Goal: Task Accomplishment & Management: Manage account settings

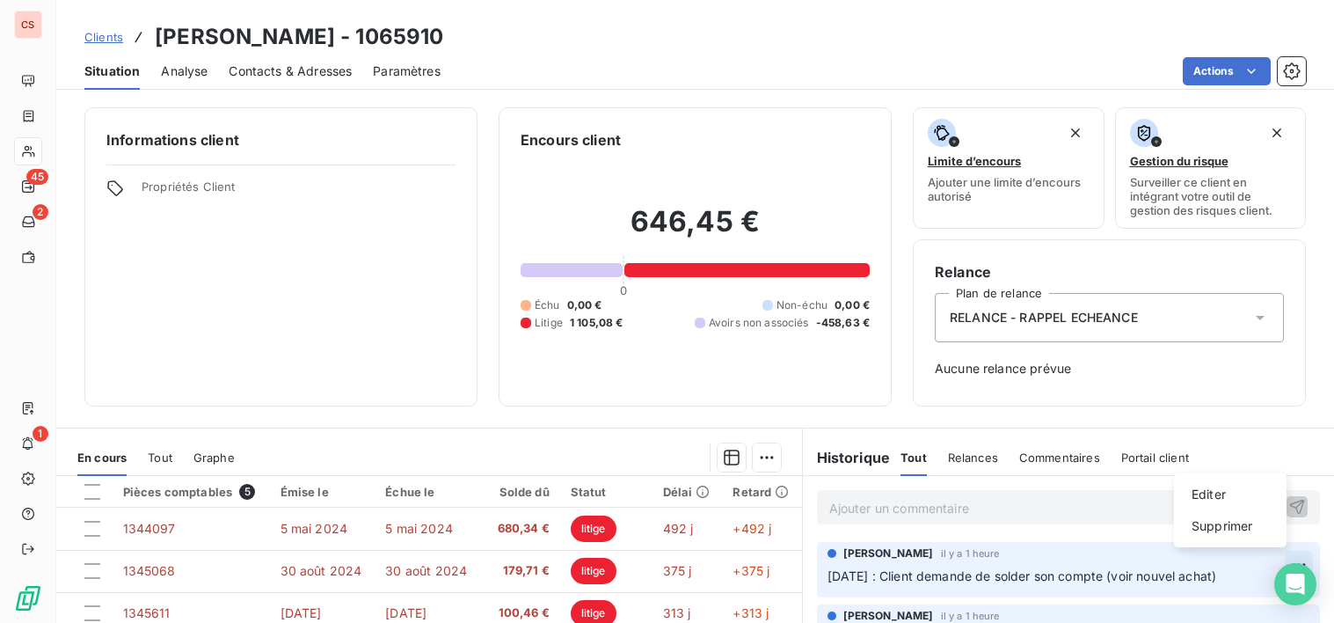
click at [1272, 567] on html "CS 45 2 1 Clients [PERSON_NAME] - 1065910 Situation Analyse Contacts & Adresses…" at bounding box center [667, 311] width 1334 height 623
click at [1272, 563] on html "CS 45 2 1 Clients [PERSON_NAME] - 1065910 Situation Analyse Contacts & Adresses…" at bounding box center [667, 311] width 1334 height 623
click at [1253, 319] on icon at bounding box center [1261, 318] width 18 height 18
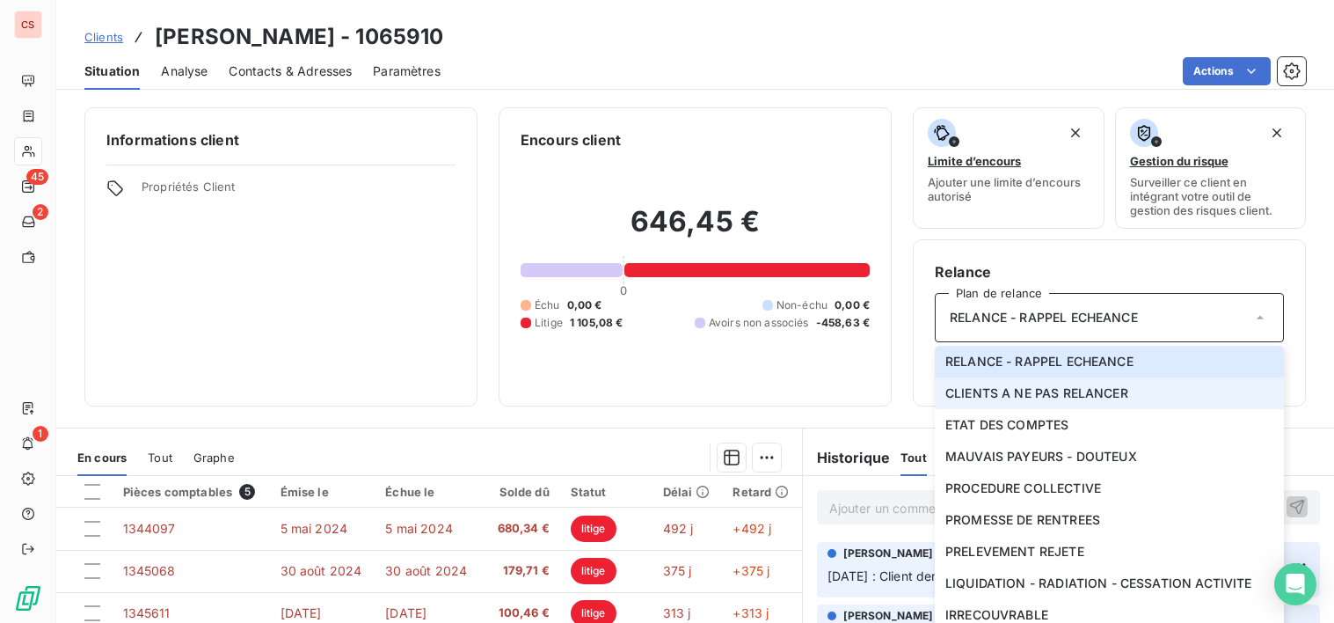
scroll to position [244, 0]
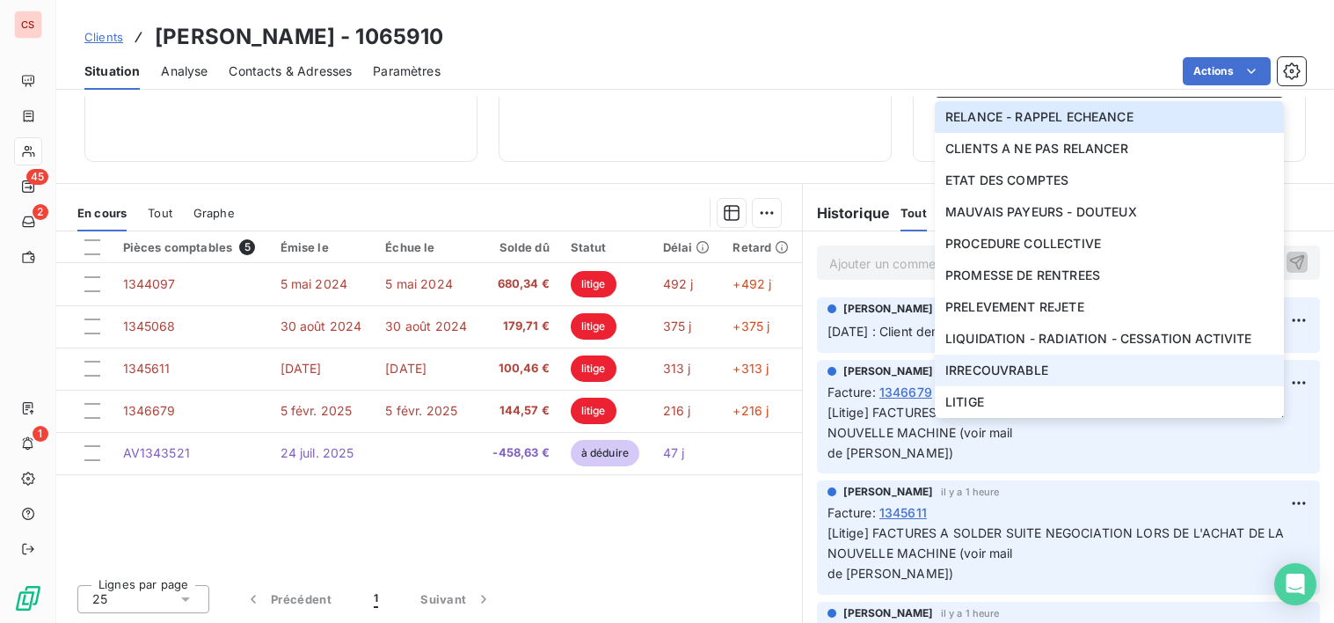
click at [1026, 376] on span "IRRECOUVRABLE" at bounding box center [996, 370] width 103 height 18
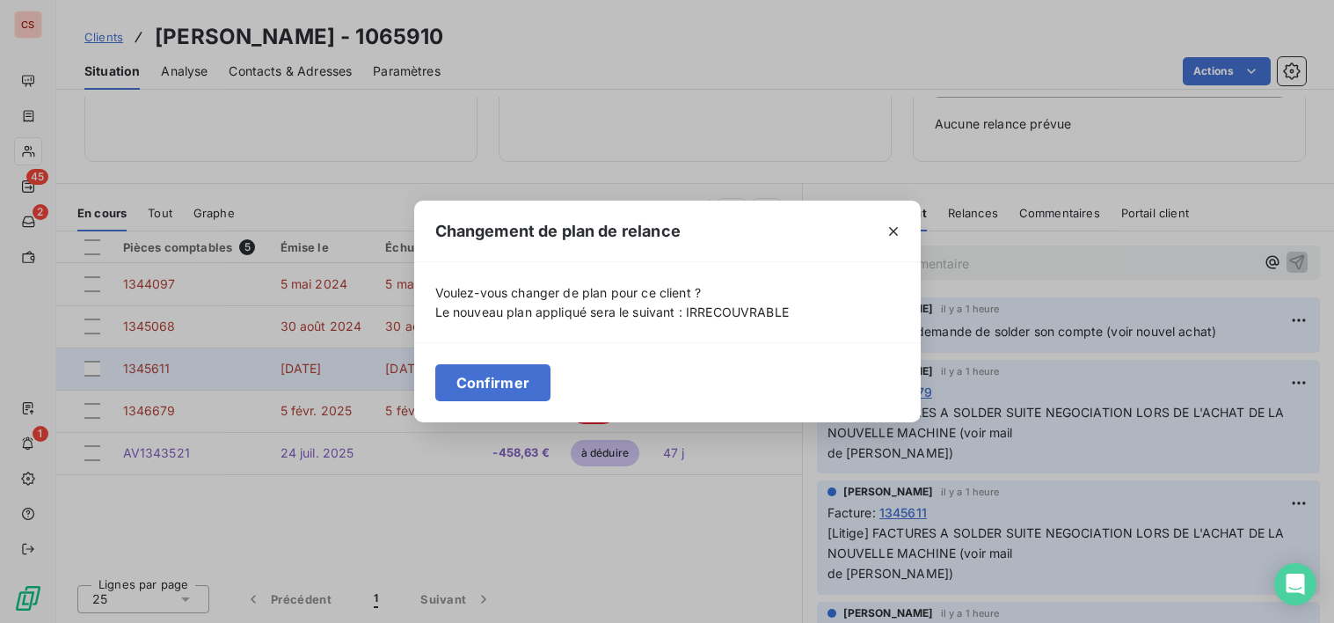
click at [465, 378] on button "Confirmer" at bounding box center [493, 382] width 116 height 37
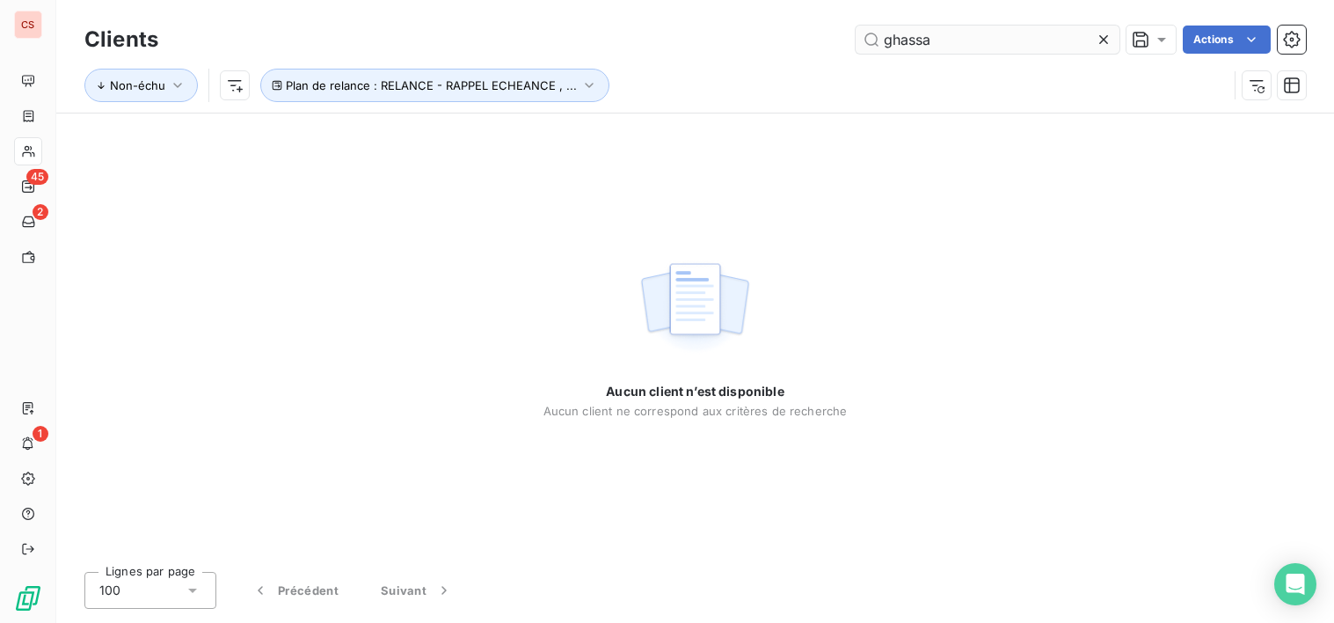
click at [949, 49] on input "ghassa" at bounding box center [988, 40] width 264 height 28
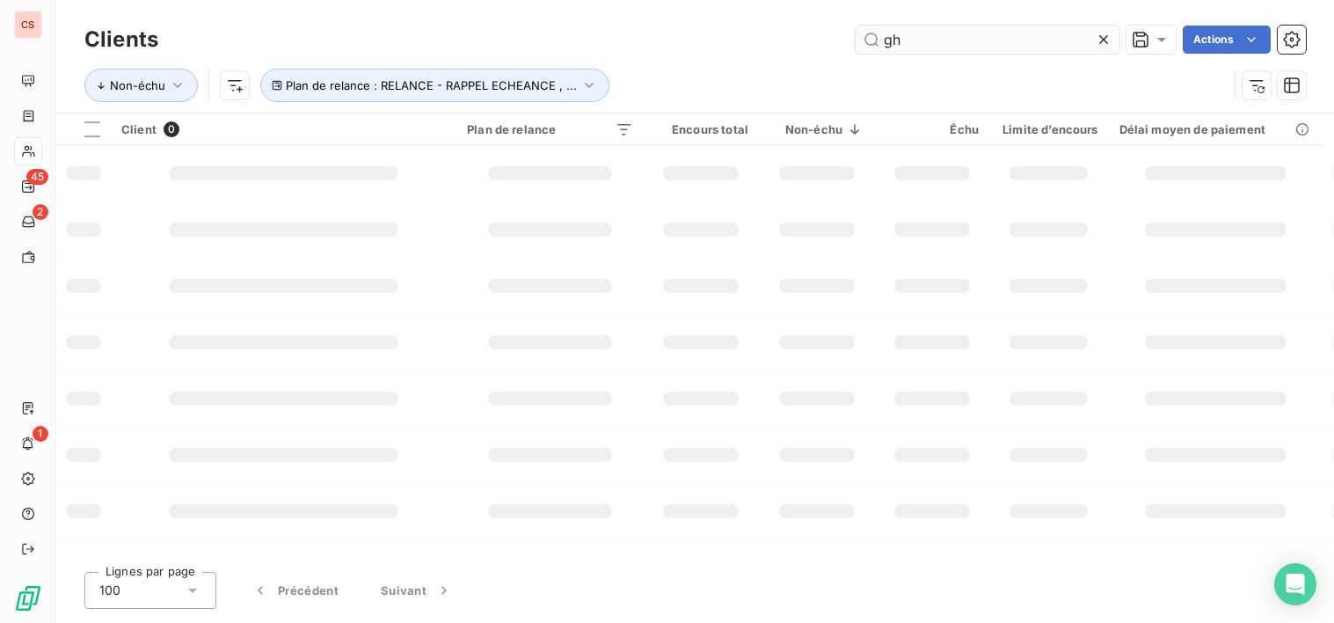
type input "g"
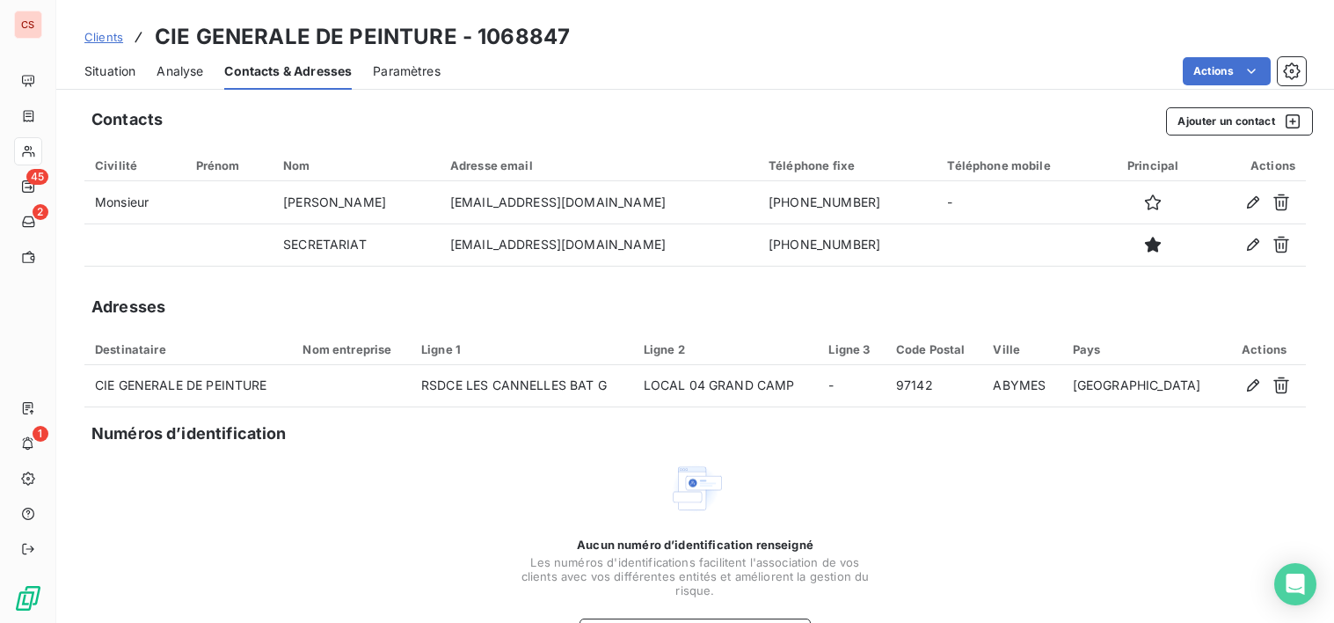
click at [946, 590] on div "Aucun numéro d’identification renseigné Les numéros d'identifications faciliten…" at bounding box center [695, 553] width 1222 height 186
